Goal: Task Accomplishment & Management: Use online tool/utility

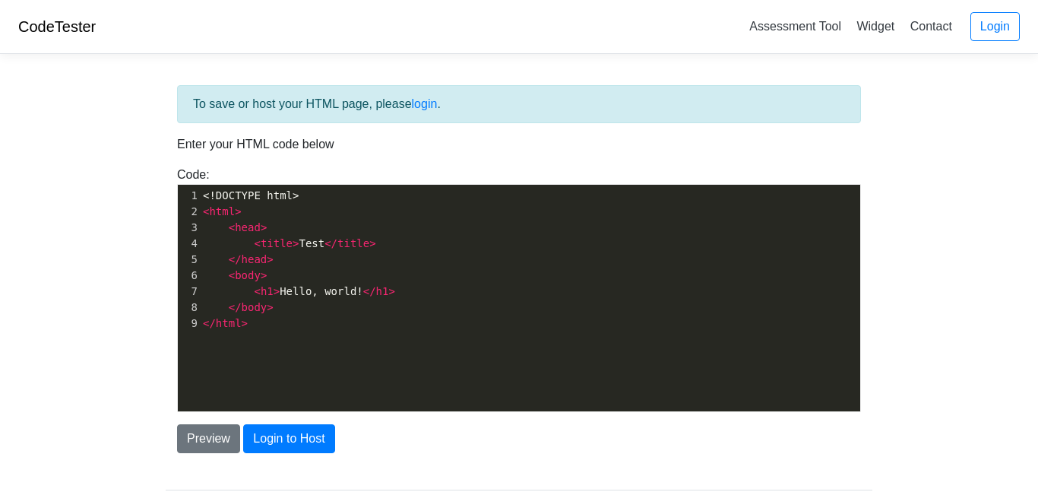
click at [289, 228] on pre "< head >" at bounding box center [530, 228] width 661 height 16
type textarea "<head>"
click at [289, 228] on pre "< head >" at bounding box center [530, 228] width 661 height 16
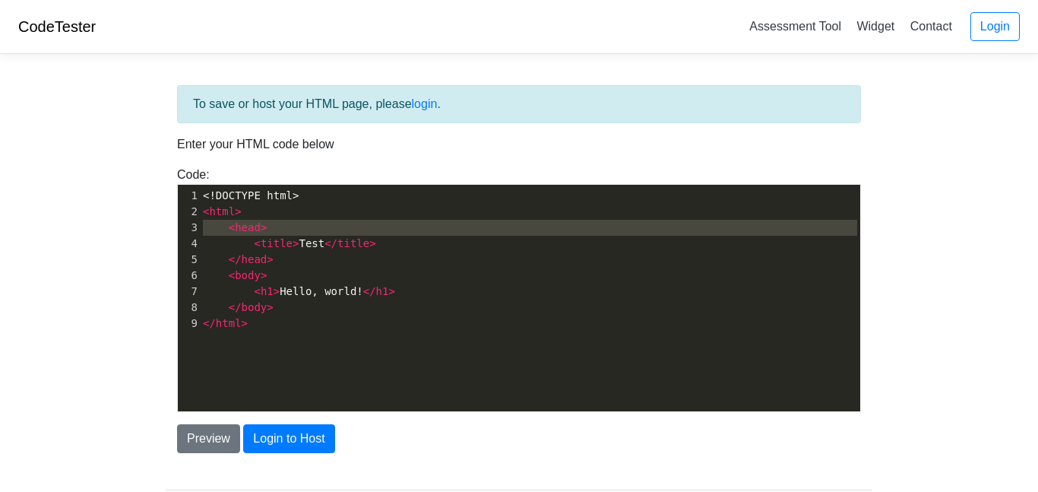
click at [205, 192] on span "<!DOCTYPE html>" at bounding box center [251, 195] width 96 height 12
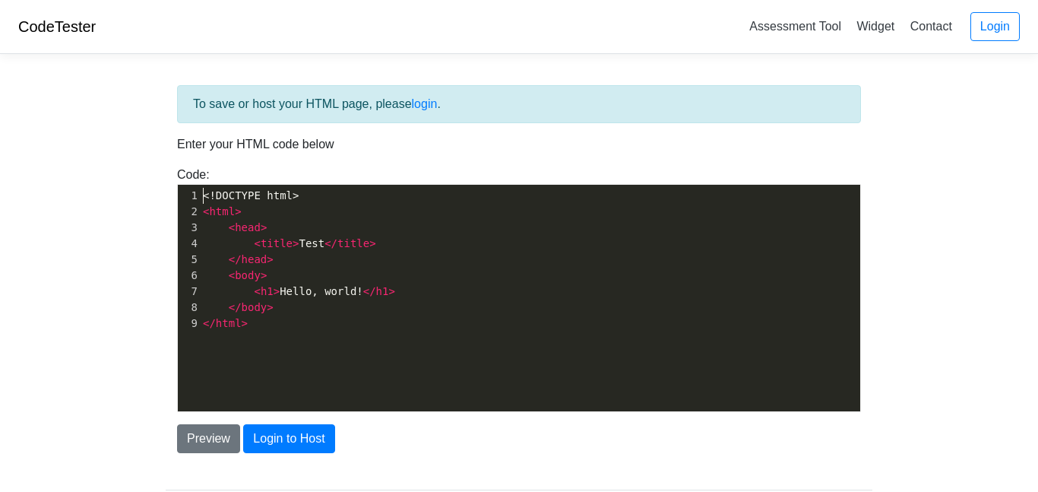
click at [205, 192] on span "<!DOCTYPE html>" at bounding box center [251, 195] width 96 height 12
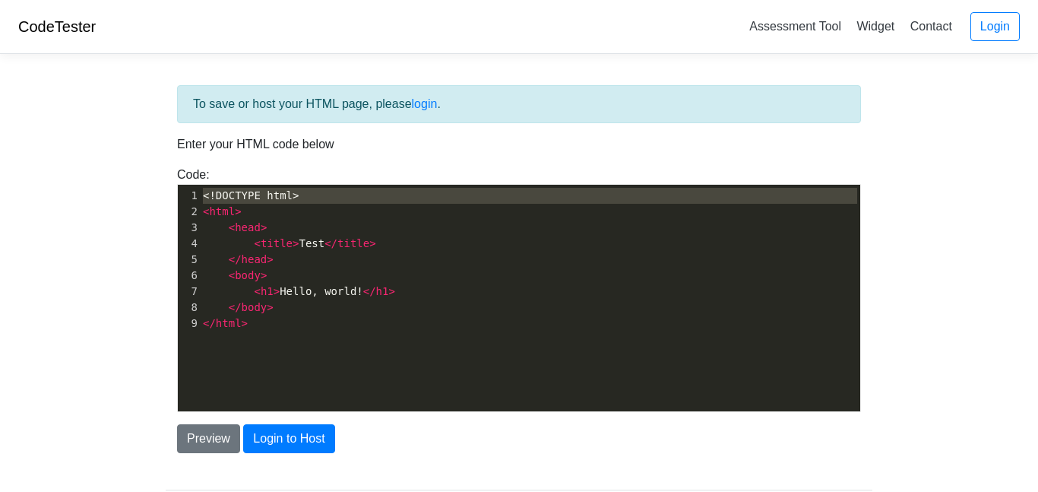
type textarea "<!DOCTYPE html> <html> <head> <title>Test</title> </head> <body> <h1>Hello, wor…"
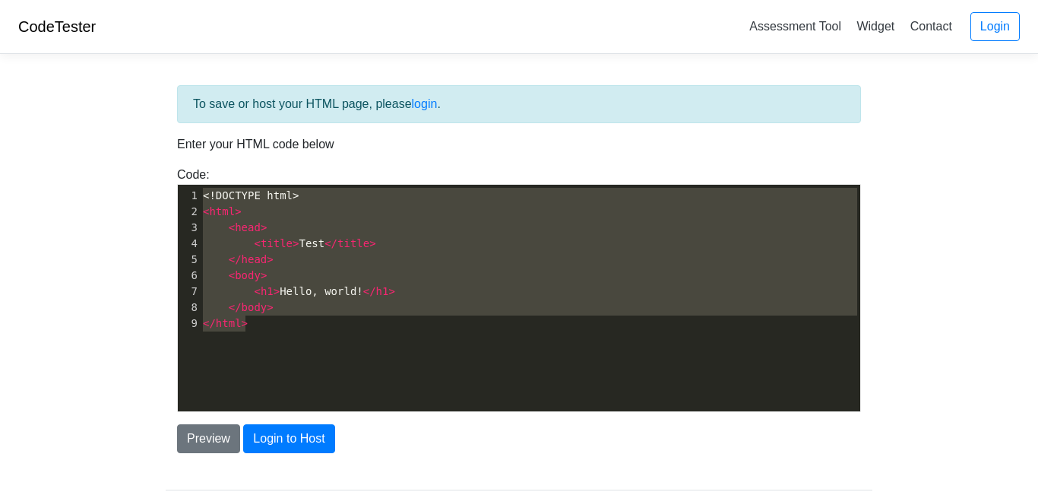
drag, startPoint x: 205, startPoint y: 192, endPoint x: 388, endPoint y: 394, distance: 272.3
click at [388, 394] on div "x 1 <!DOCTYPE html> 2 < html > 3 < head > 4 < title > Test </ title > 5 </ head…" at bounding box center [530, 309] width 705 height 249
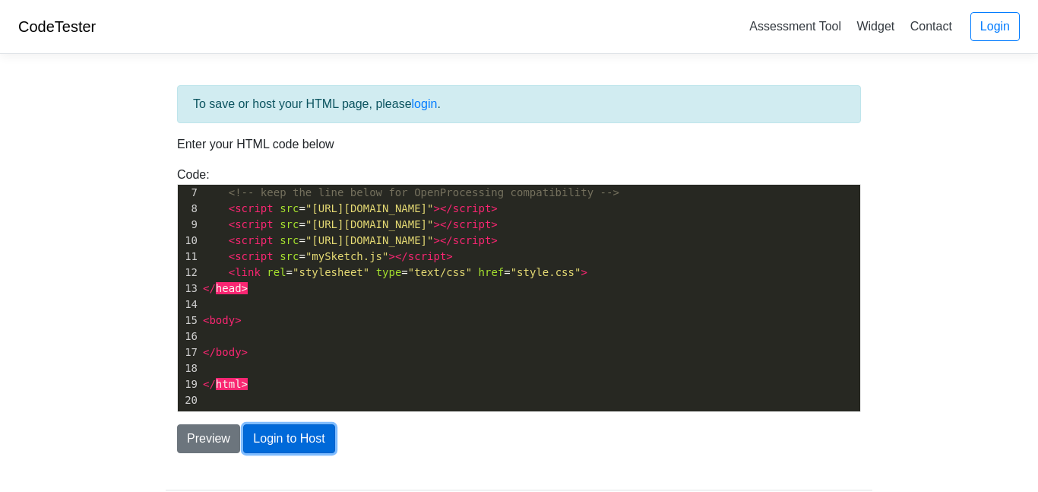
click at [299, 442] on button "Login to Host" at bounding box center [288, 438] width 91 height 29
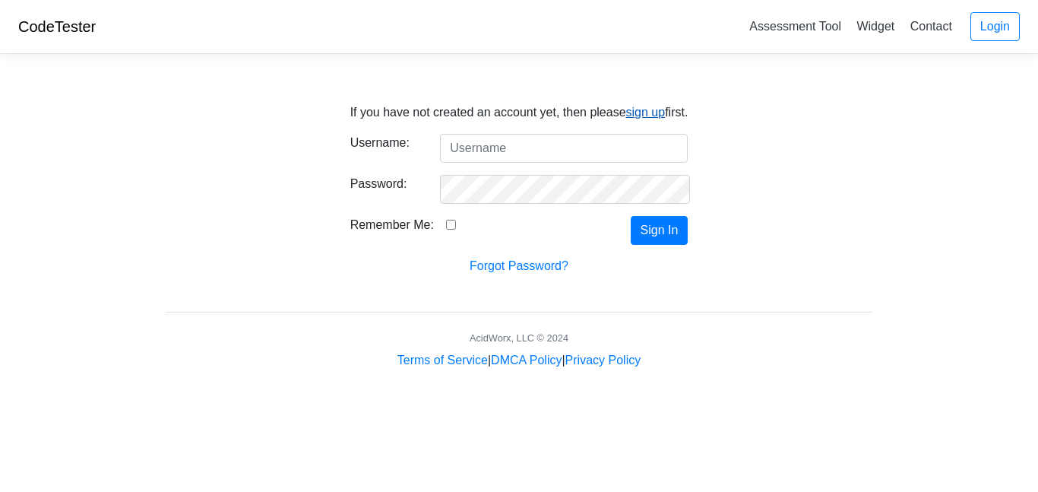
click at [638, 116] on link "sign up" at bounding box center [646, 112] width 40 height 13
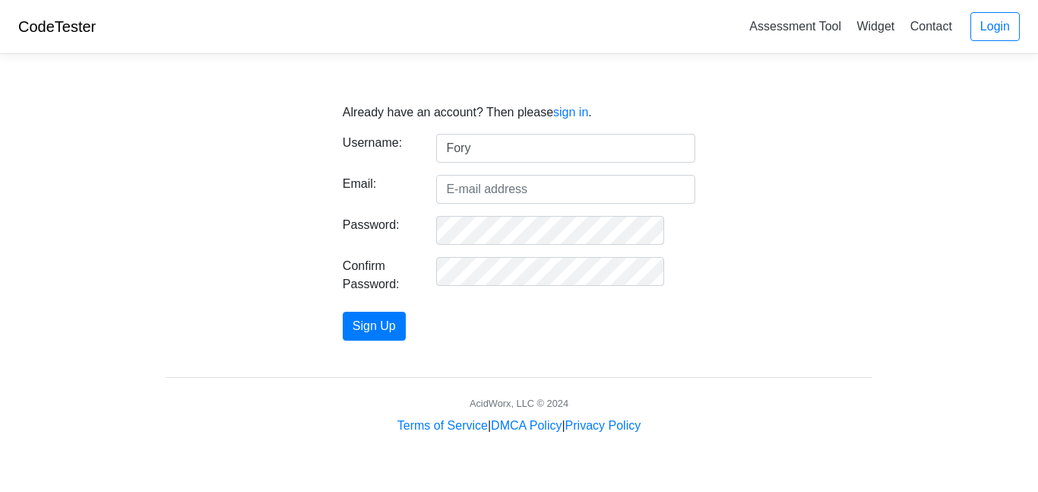
type input "Foryh"
